Goal: Transaction & Acquisition: Obtain resource

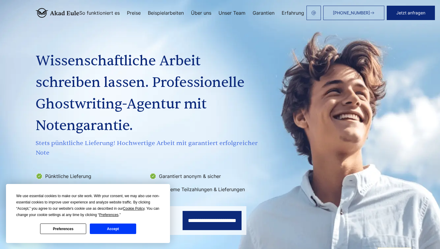
click at [102, 225] on button "Accept" at bounding box center [113, 228] width 46 height 10
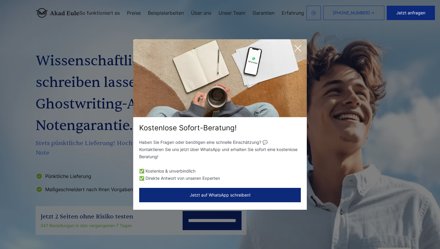
click at [296, 50] on icon at bounding box center [298, 48] width 6 height 6
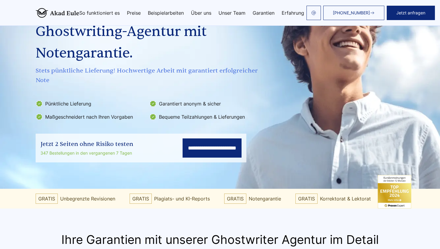
scroll to position [78, 0]
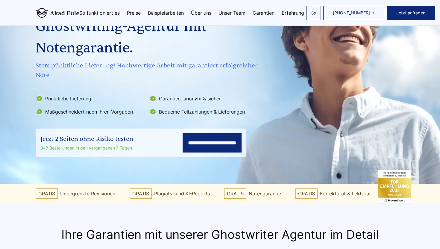
click at [216, 142] on input "**********" at bounding box center [212, 142] width 59 height 19
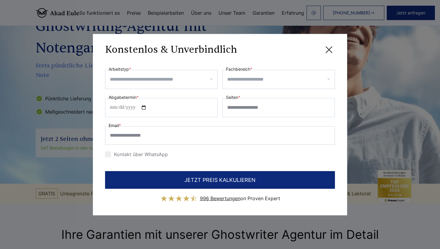
click at [198, 75] on input "Arbeitstyp *" at bounding box center [163, 80] width 107 height 10
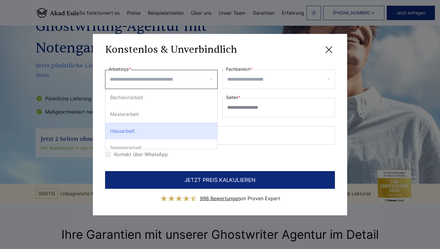
scroll to position [28, 0]
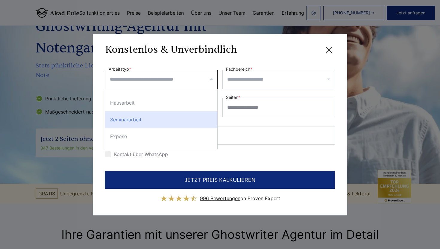
click at [140, 122] on div "Seminararbeit" at bounding box center [161, 119] width 112 height 17
select select "**"
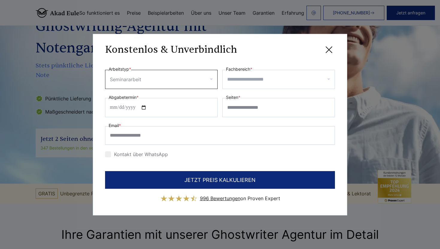
click at [287, 77] on input "Fachbereich *" at bounding box center [280, 80] width 107 height 10
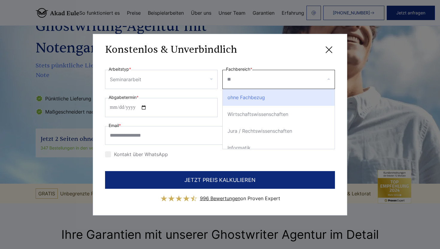
type input "***"
click at [265, 100] on div "VWL (Volkswirtschaftslehre)" at bounding box center [279, 97] width 112 height 17
select select "***"
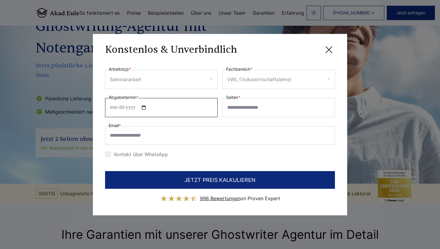
click at [128, 107] on input "Abgabetermin *" at bounding box center [161, 107] width 113 height 19
click at [112, 107] on input "Abgabetermin *" at bounding box center [161, 107] width 113 height 19
type input "**********"
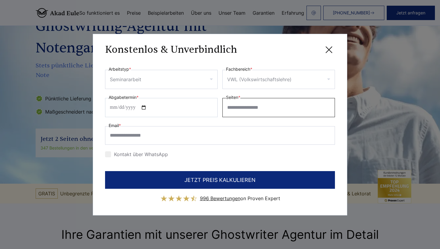
click at [265, 110] on input "Seiten *" at bounding box center [278, 107] width 113 height 19
type input "**"
click at [337, 121] on div "**********" at bounding box center [220, 124] width 254 height 181
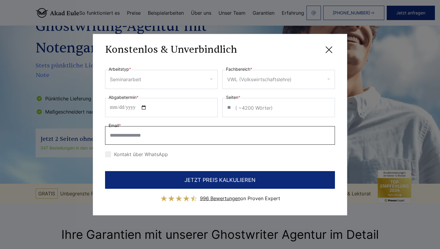
click at [211, 135] on input "Email *" at bounding box center [220, 135] width 230 height 19
click at [172, 137] on input "Email *" at bounding box center [220, 135] width 230 height 19
click at [170, 136] on input "Email *" at bounding box center [220, 135] width 230 height 19
type input "**********"
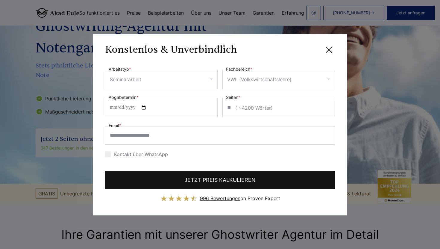
click at [221, 178] on button "JETZT PREIS KALKULIEREN" at bounding box center [220, 180] width 230 height 18
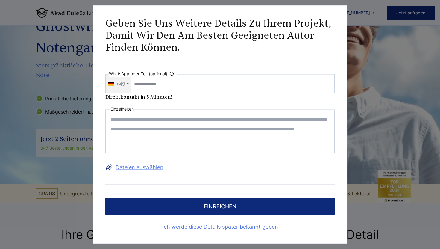
click at [216, 122] on textarea at bounding box center [219, 131] width 229 height 43
click at [216, 225] on link "Ich werde diese Details später bekannt geben" at bounding box center [219, 227] width 229 height 10
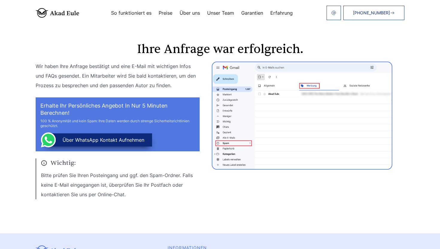
click at [68, 14] on img at bounding box center [58, 13] width 44 height 10
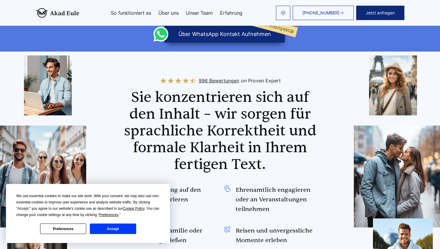
scroll to position [295, 0]
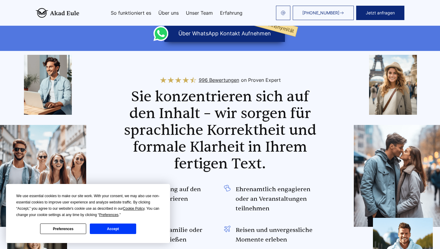
click at [104, 231] on button "Accept" at bounding box center [113, 228] width 46 height 10
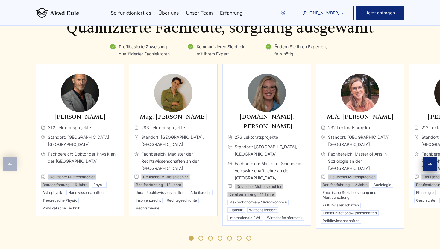
scroll to position [928, 0]
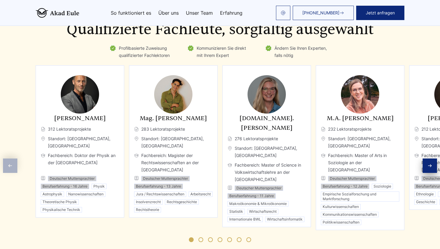
click at [182, 101] on img "2 / 11" at bounding box center [173, 94] width 38 height 38
click at [259, 105] on img "3 / 11" at bounding box center [267, 94] width 38 height 38
click at [429, 166] on div "Next slide" at bounding box center [430, 165] width 14 height 14
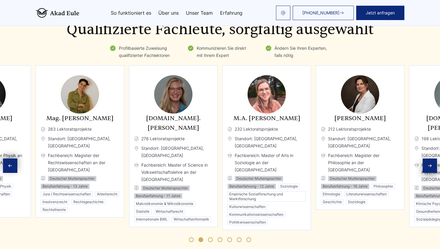
click at [7, 162] on div "Previous slide" at bounding box center [10, 165] width 14 height 14
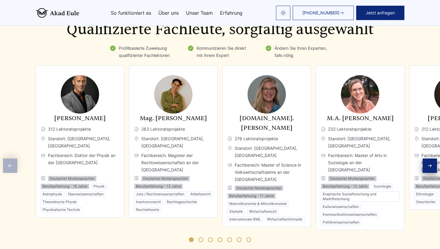
click at [433, 163] on div "Next slide" at bounding box center [430, 165] width 14 height 14
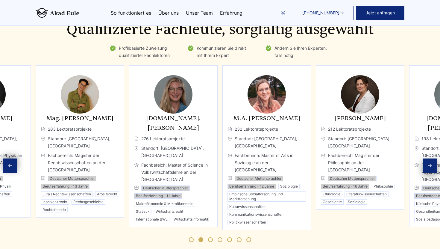
click at [433, 163] on div "Next slide" at bounding box center [430, 165] width 14 height 14
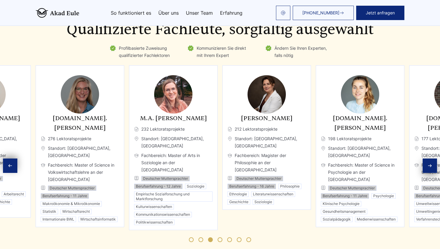
click at [433, 163] on div "Next slide" at bounding box center [430, 165] width 14 height 14
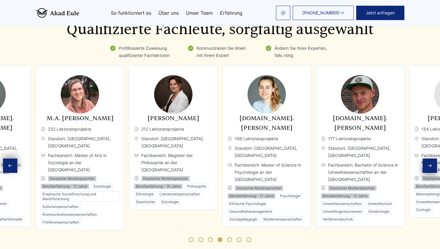
click at [433, 163] on div "Next slide" at bounding box center [430, 165] width 14 height 14
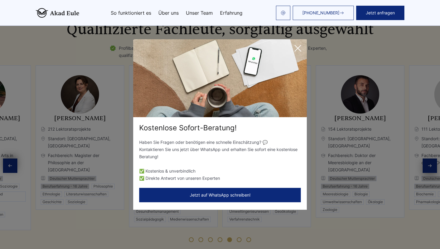
click at [433, 163] on div "Kostenlose Sofort-Beratung! Haben Sie Fragen oder benötigen eine schnelle Einsc…" at bounding box center [220, 124] width 440 height 249
click at [298, 44] on icon at bounding box center [298, 48] width 12 height 12
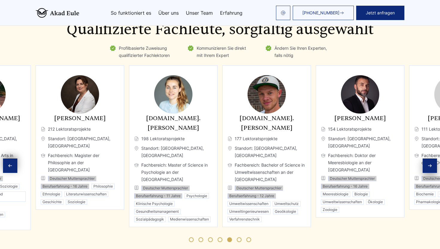
click at [432, 163] on icon "Next slide" at bounding box center [429, 165] width 5 height 5
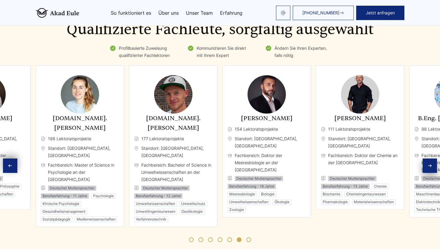
click at [432, 163] on icon "Next slide" at bounding box center [429, 165] width 5 height 5
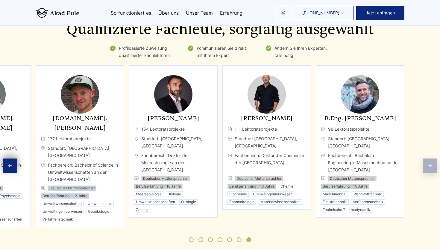
click at [432, 160] on div "Experten Qualifizierte Fachleute, sorgfältig ausgewählt Profilbasierte Zuweisun…" at bounding box center [220, 131] width 440 height 236
click at [356, 96] on img "10 / 11" at bounding box center [360, 94] width 38 height 38
click at [173, 96] on img "8 / 11" at bounding box center [173, 94] width 38 height 38
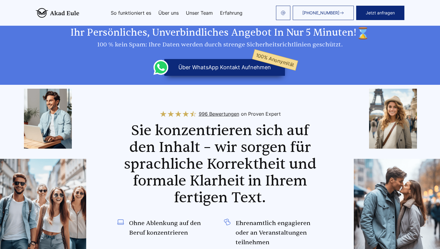
scroll to position [0, 0]
